Goal: Information Seeking & Learning: Learn about a topic

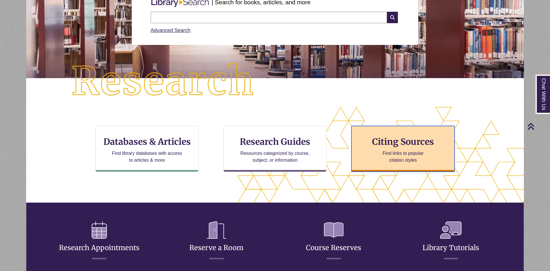
click at [406, 146] on h3 "Citing Sources" at bounding box center [403, 141] width 70 height 11
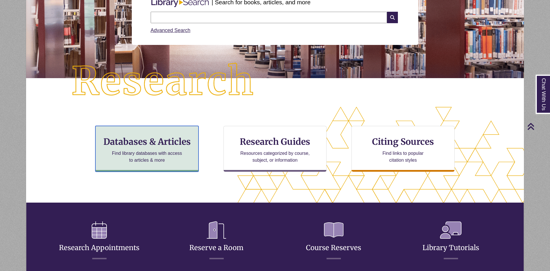
click at [129, 144] on h3 "Databases & Articles" at bounding box center [146, 141] width 93 height 11
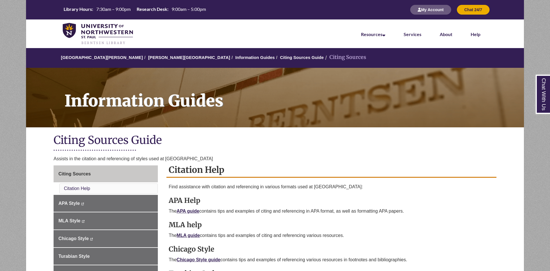
scroll to position [58, 0]
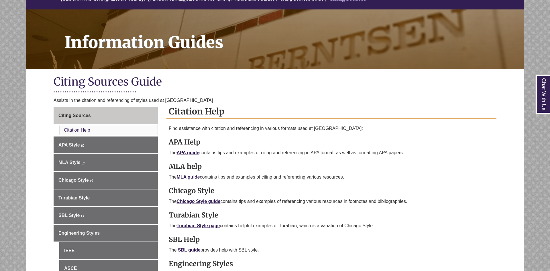
click at [194, 150] on p "The APA guide contains tips and examples of citing and referencing in APA forma…" at bounding box center [331, 152] width 325 height 7
click at [194, 152] on link "APA guide" at bounding box center [188, 152] width 23 height 5
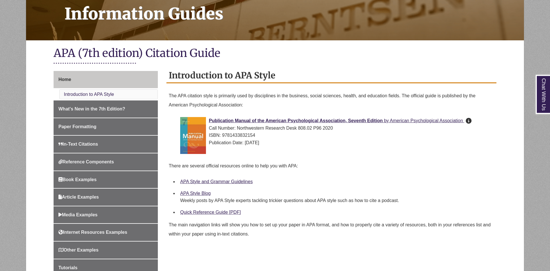
scroll to position [117, 0]
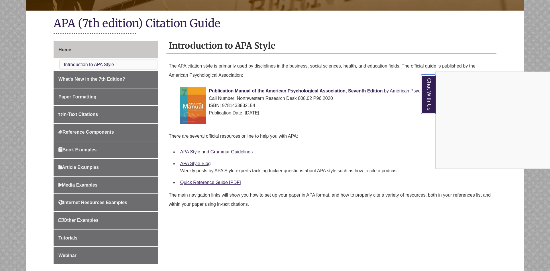
click at [433, 94] on link "Chat With Us" at bounding box center [428, 94] width 15 height 39
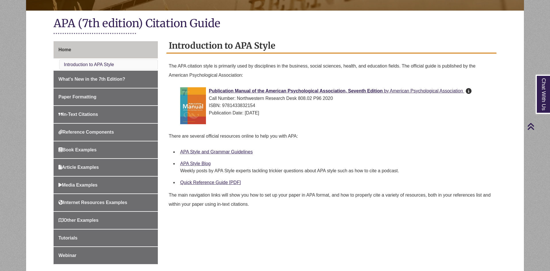
click at [377, 148] on li "APA Style and Grammar Guidelines" at bounding box center [336, 152] width 316 height 12
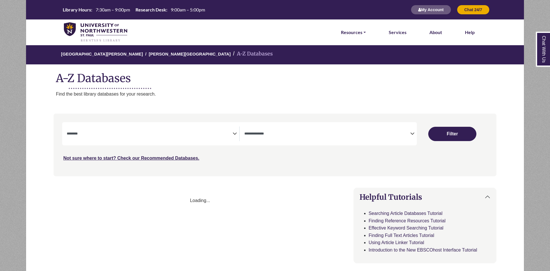
select select "Database Subject Filter"
select select "Database Types Filter"
select select "Database Subject Filter"
select select "Database Types Filter"
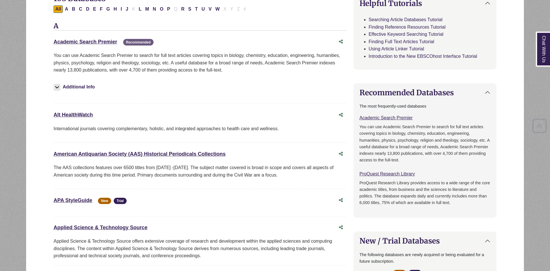
scroll to position [234, 0]
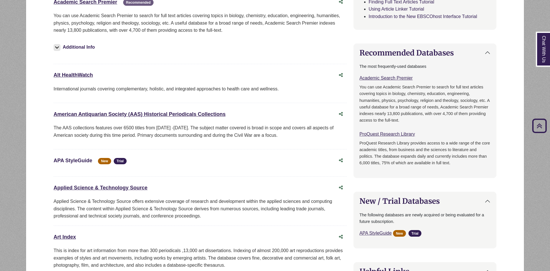
click at [74, 164] on link "APA StyleGuide This link opens in a new window" at bounding box center [73, 161] width 39 height 6
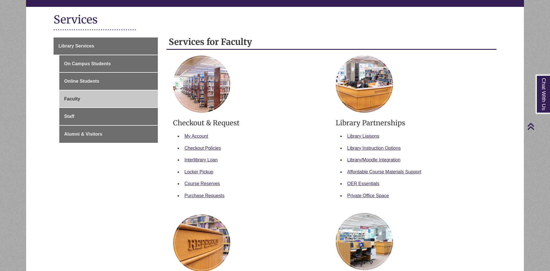
scroll to position [58, 0]
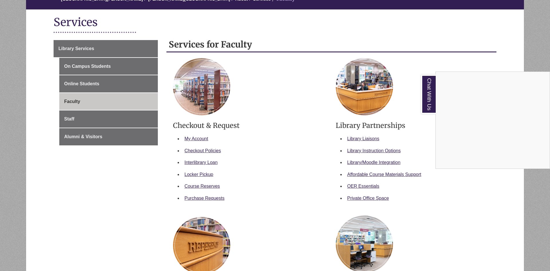
click at [420, 99] on div "Chat With Us" at bounding box center [275, 135] width 550 height 271
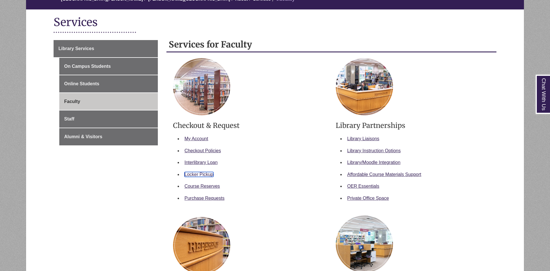
click at [206, 176] on link "Locker Pickup" at bounding box center [198, 174] width 29 height 5
click at [246, 184] on li "Course Reserves" at bounding box center [254, 186] width 145 height 12
